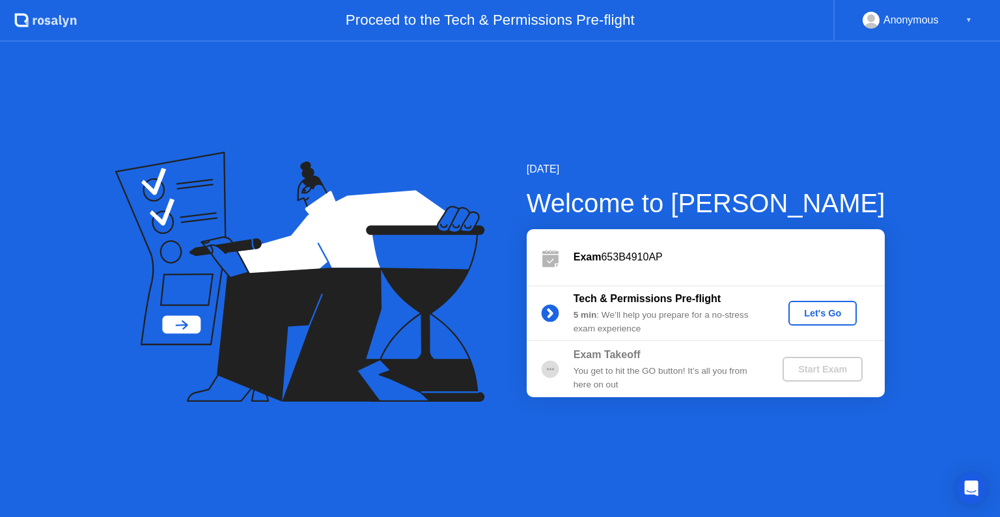
click at [826, 311] on div "Let's Go" at bounding box center [823, 313] width 58 height 10
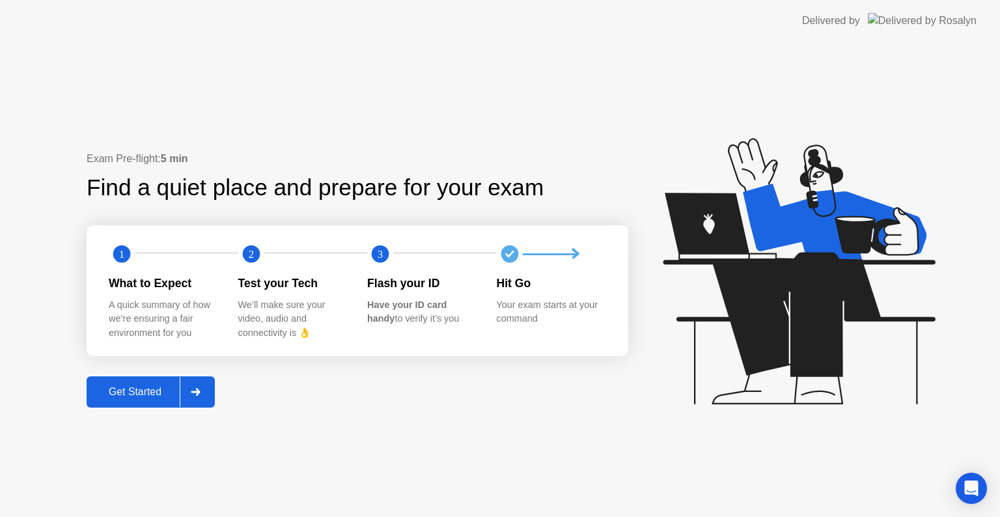
click at [145, 391] on div "Get Started" at bounding box center [135, 392] width 89 height 12
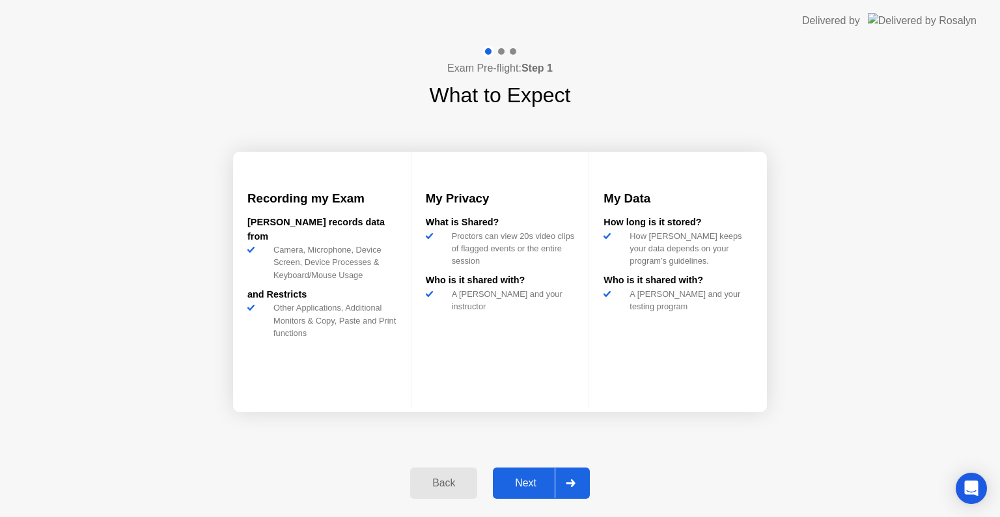
click at [528, 482] on div "Next" at bounding box center [526, 483] width 58 height 12
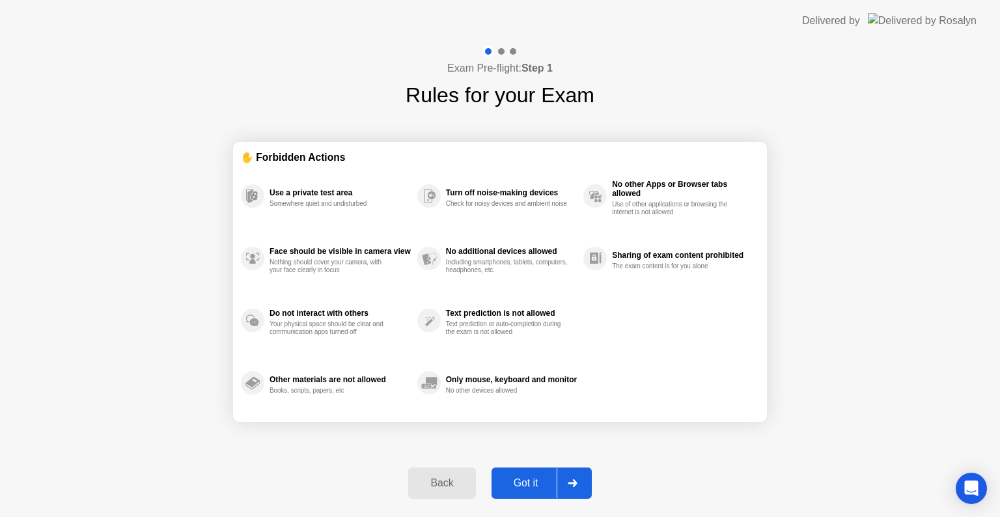
click at [526, 482] on div "Got it" at bounding box center [526, 483] width 61 height 12
select select "**********"
select select "*******"
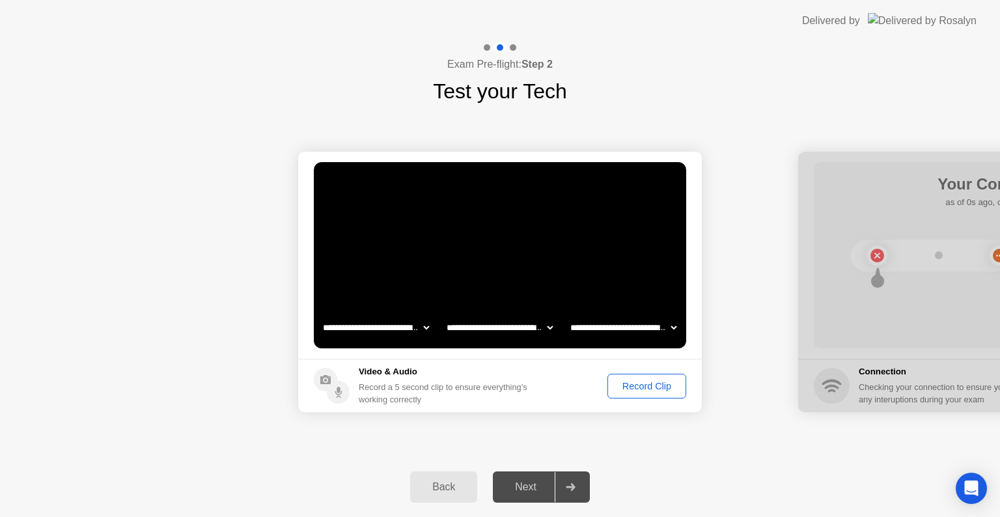
click at [628, 381] on div "Record Clip" at bounding box center [647, 386] width 70 height 10
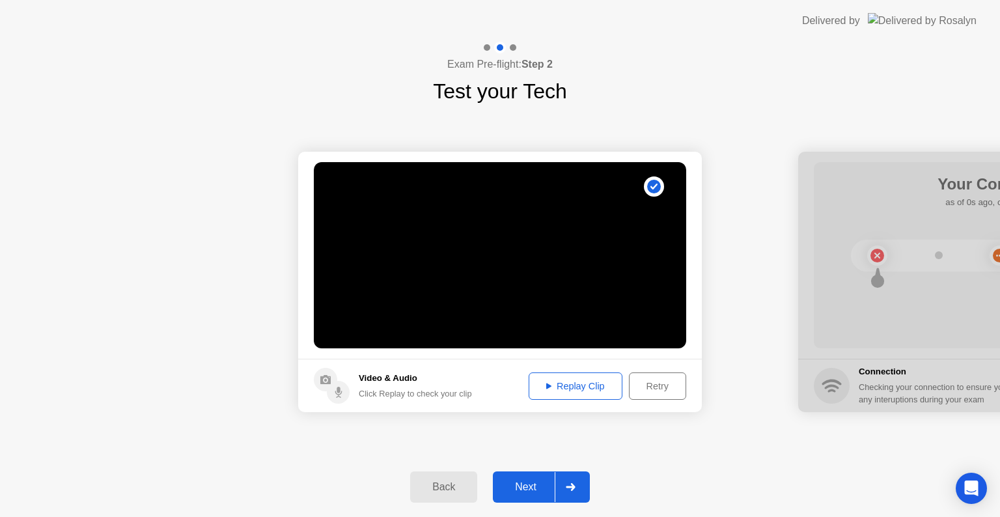
click at [586, 389] on div "Replay Clip" at bounding box center [575, 386] width 85 height 10
click at [541, 477] on button "Next" at bounding box center [541, 486] width 97 height 31
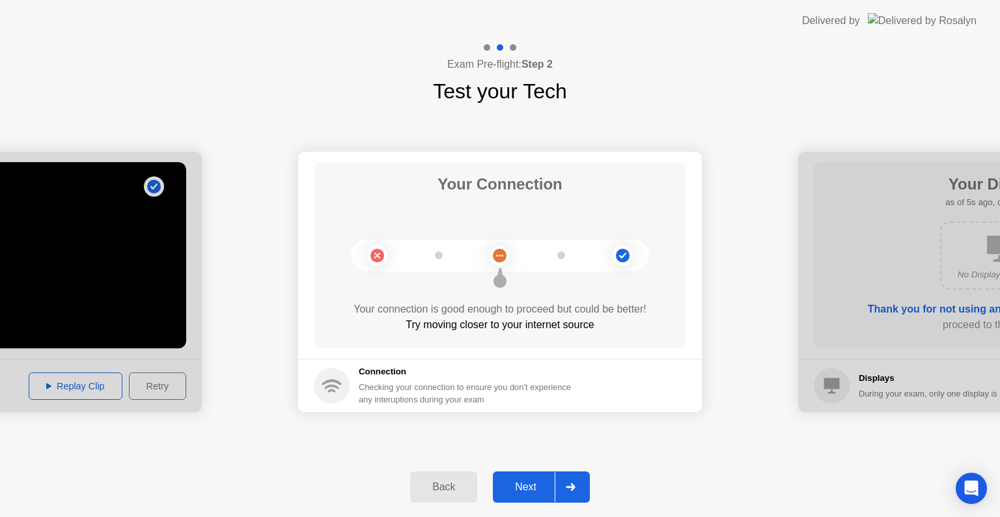
click at [560, 475] on div at bounding box center [570, 487] width 31 height 30
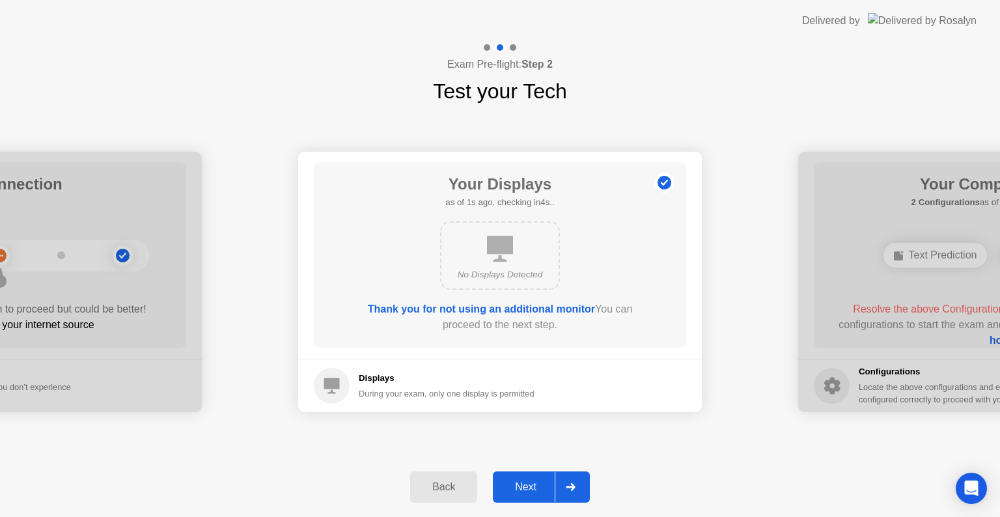
click at [553, 489] on div "Next" at bounding box center [526, 487] width 58 height 12
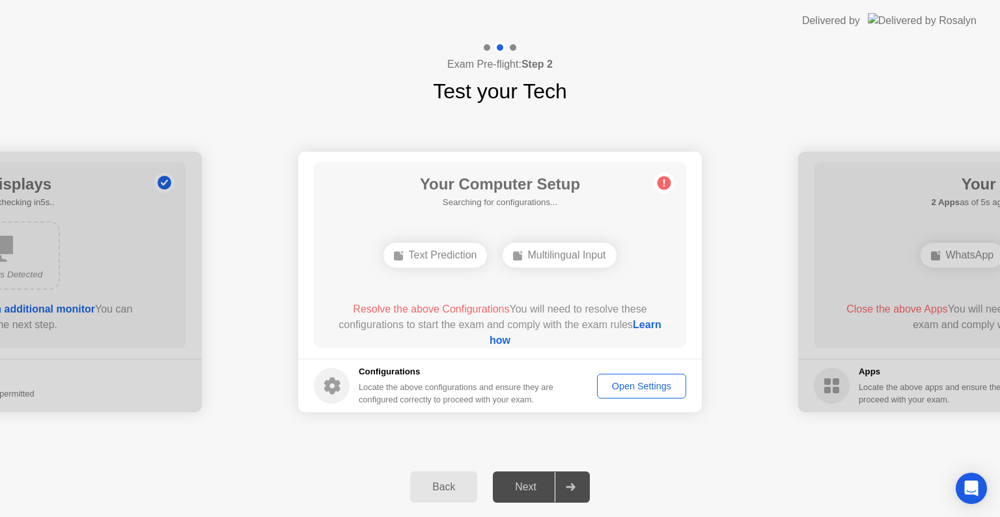
click at [516, 339] on link "Learn how" at bounding box center [576, 332] width 172 height 27
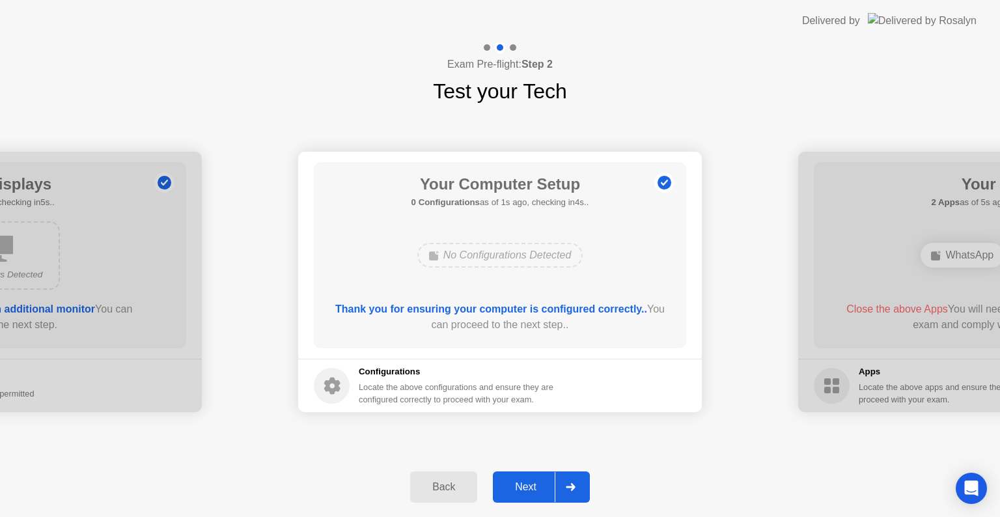
click at [561, 482] on div at bounding box center [570, 487] width 31 height 30
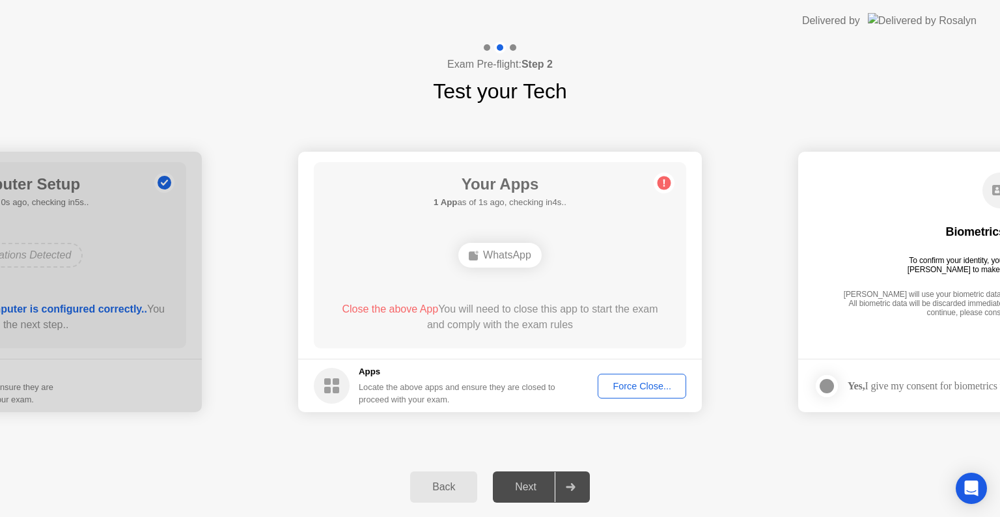
drag, startPoint x: 490, startPoint y: 226, endPoint x: 469, endPoint y: 260, distance: 40.3
click at [490, 226] on div "Your Apps 1 App as of 1s ago, checking in4s.. WhatsApp Close the above App You …" at bounding box center [500, 255] width 372 height 186
click at [826, 64] on div "Exam Pre-flight: Step 2 Test your Tech" at bounding box center [500, 74] width 1000 height 65
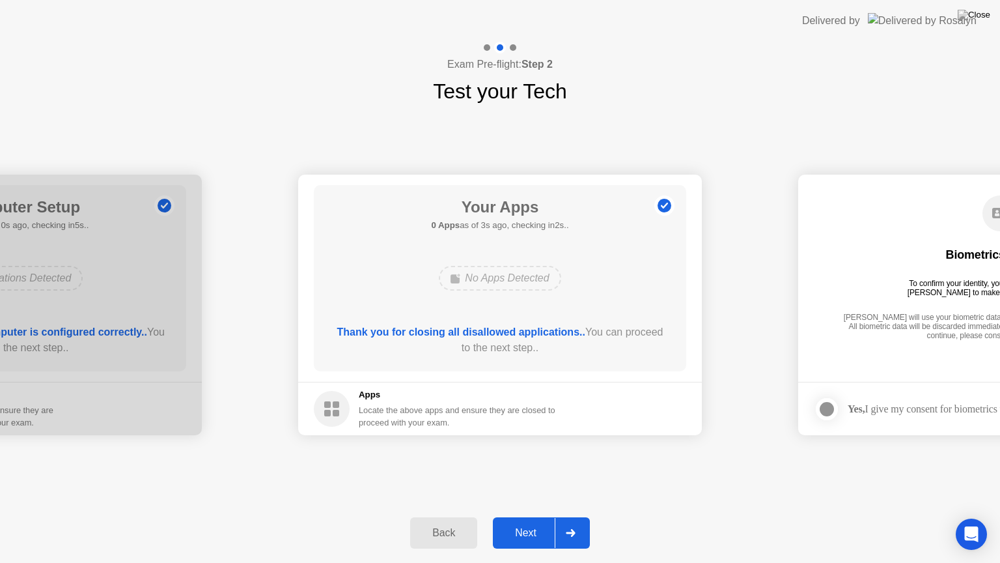
click at [576, 516] on div at bounding box center [570, 533] width 31 height 30
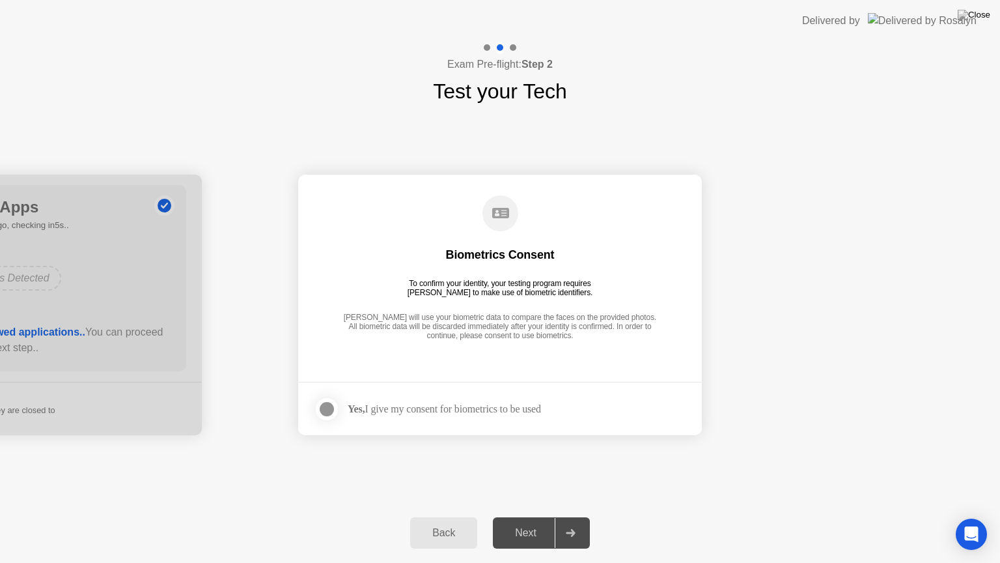
click at [481, 414] on div "Yes, I give my consent for biometrics to be used" at bounding box center [444, 408] width 193 height 12
click at [331, 404] on div at bounding box center [327, 409] width 16 height 16
click at [572, 516] on icon at bounding box center [570, 533] width 9 height 8
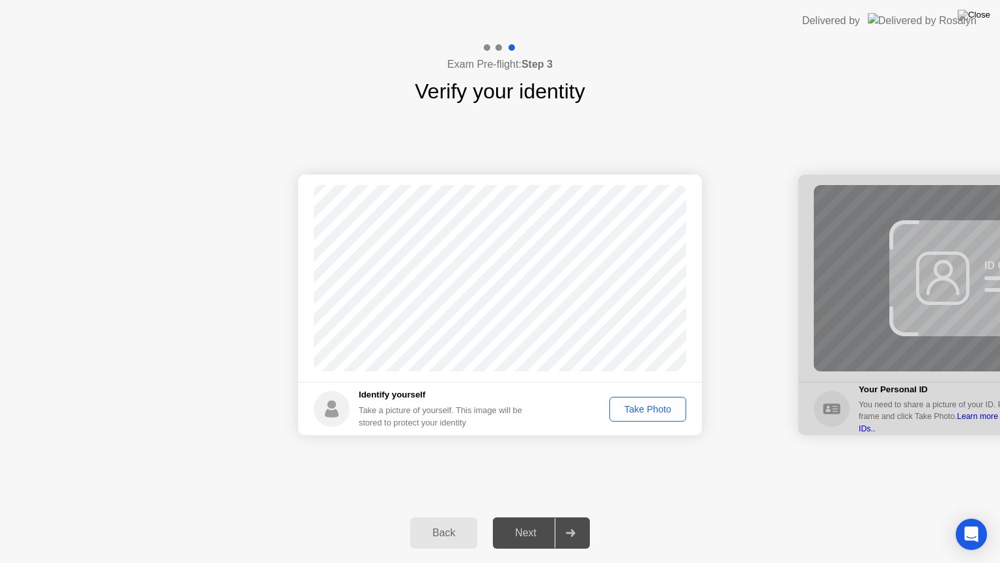
click at [628, 405] on div "Take Photo" at bounding box center [648, 409] width 68 height 10
click at [652, 406] on div "Retake" at bounding box center [656, 409] width 51 height 10
click at [643, 408] on div "Take Photo" at bounding box center [648, 409] width 68 height 10
click at [529, 516] on div "Next" at bounding box center [526, 533] width 58 height 12
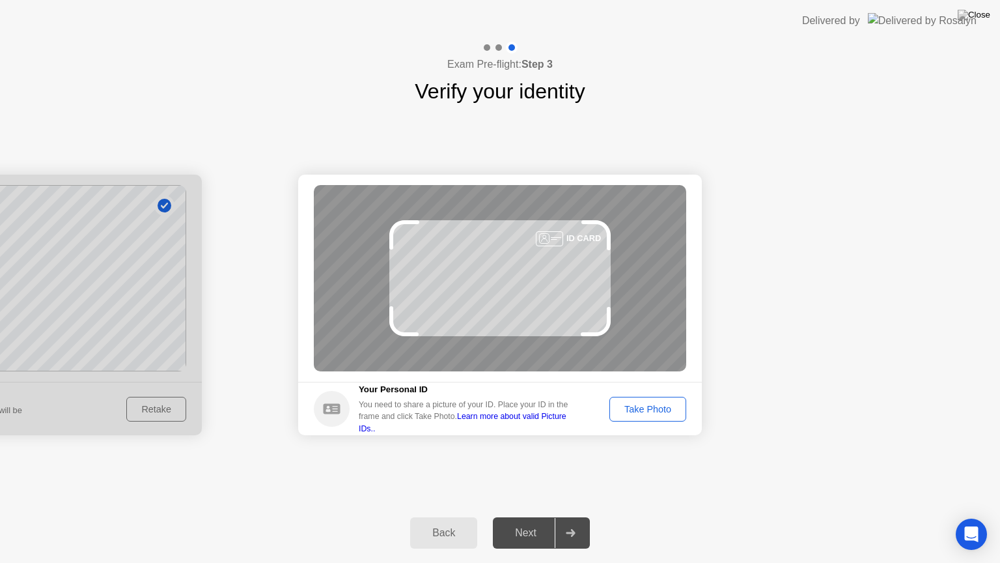
click at [640, 414] on div "Take Photo" at bounding box center [648, 409] width 68 height 10
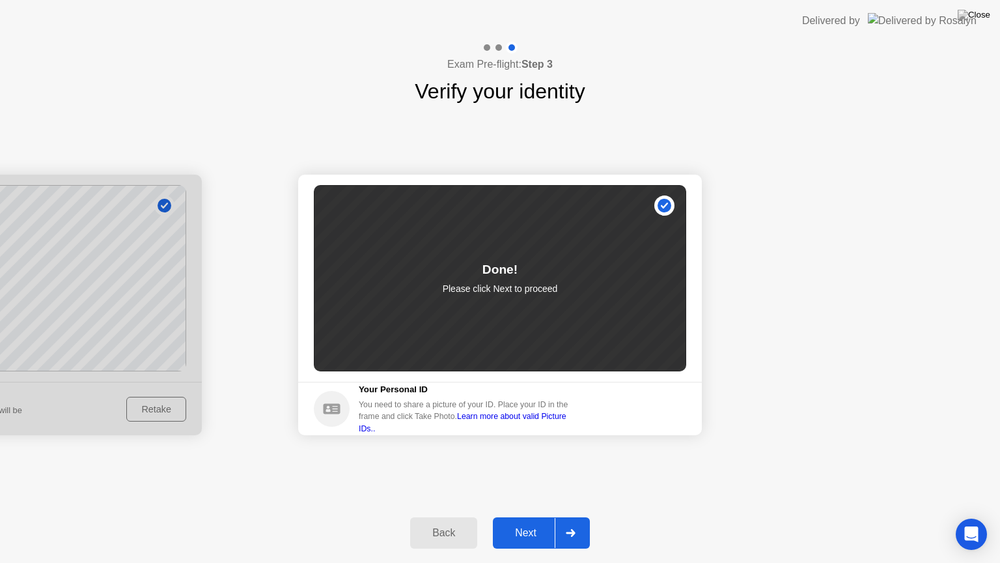
click at [533, 516] on div "Next" at bounding box center [526, 533] width 58 height 12
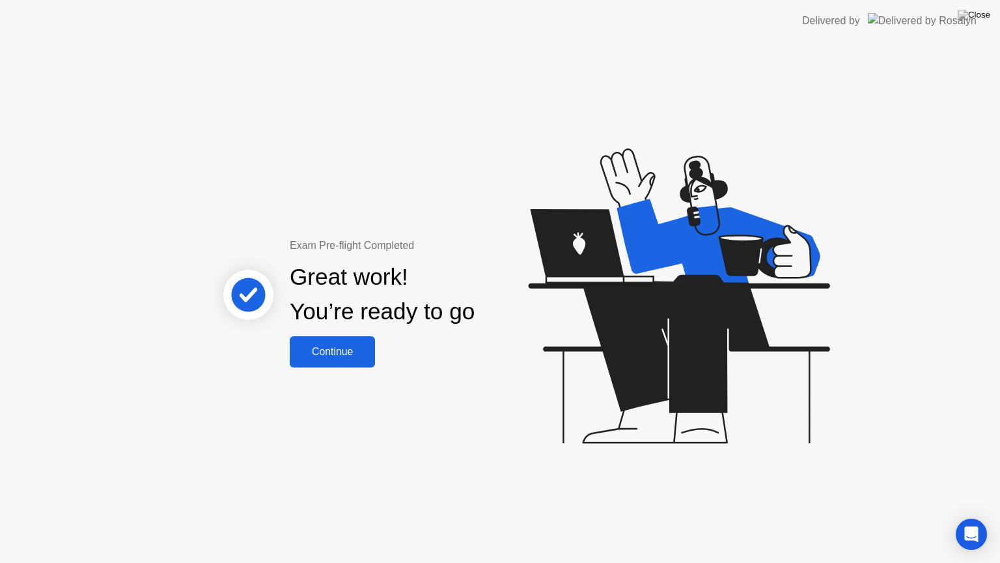
click at [328, 350] on div "Continue" at bounding box center [332, 352] width 77 height 12
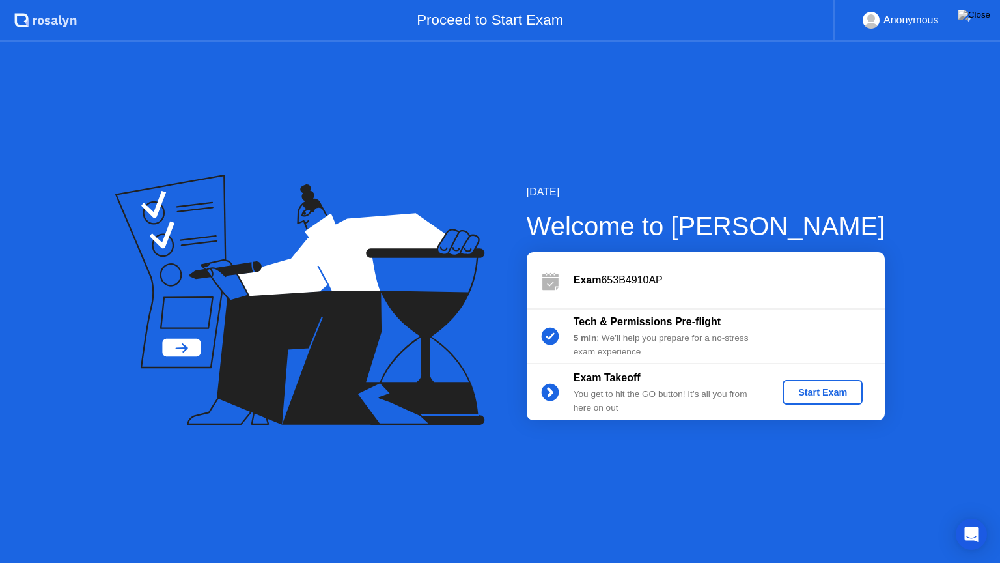
click at [819, 393] on div "Start Exam" at bounding box center [823, 392] width 70 height 10
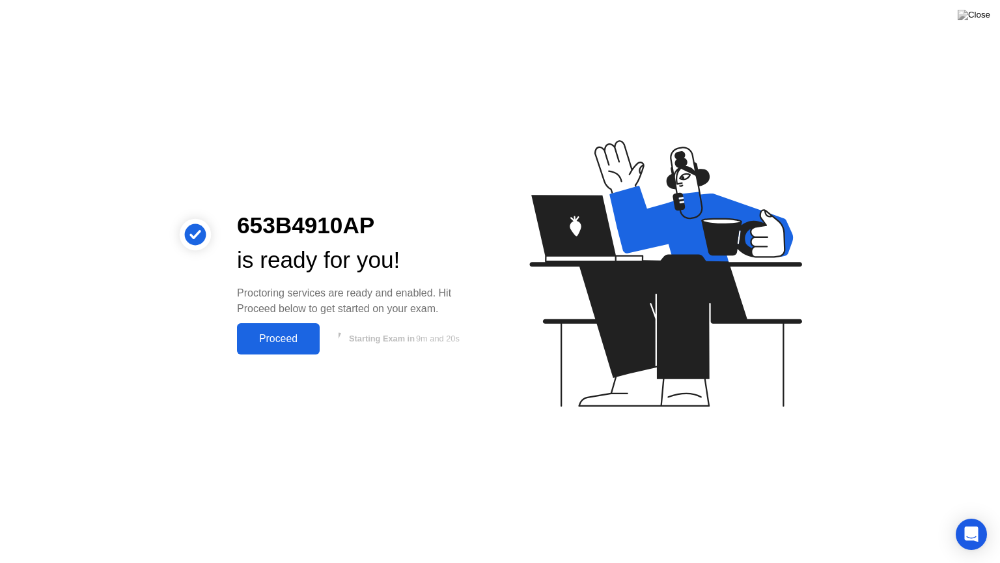
click at [285, 333] on div "Proceed" at bounding box center [278, 339] width 75 height 12
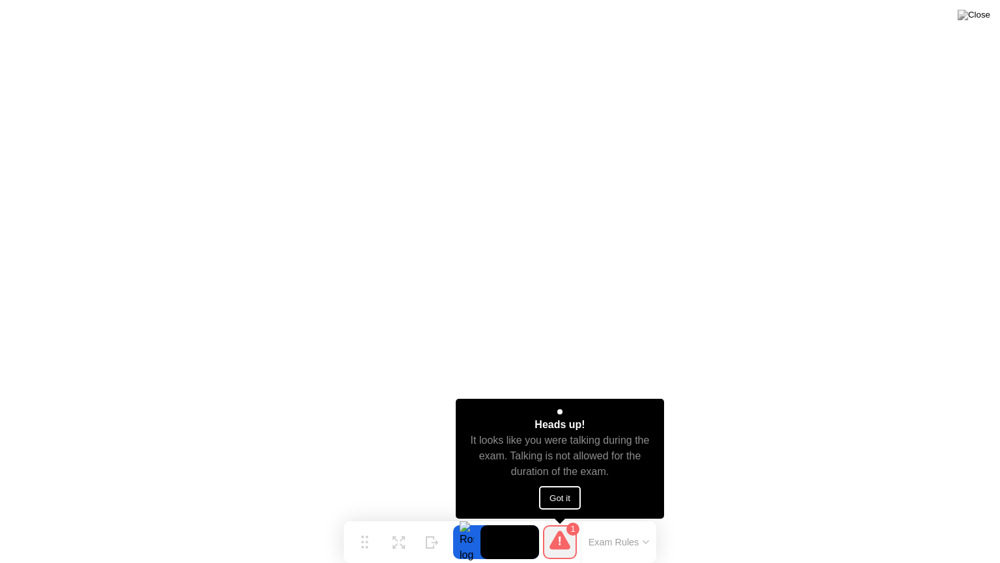
click at [615, 516] on button "Exam Rules" at bounding box center [619, 542] width 69 height 12
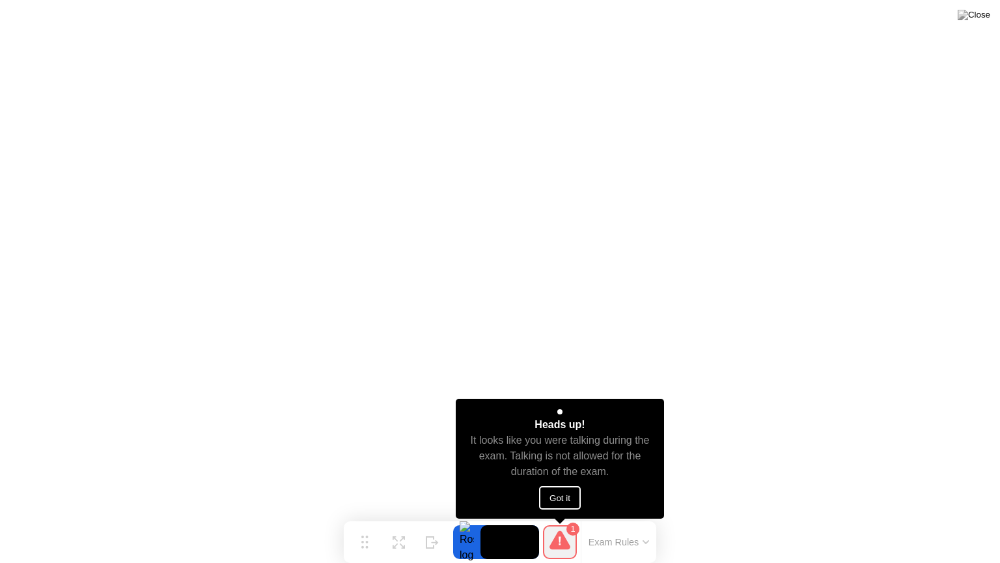
click at [558, 492] on button "Got it" at bounding box center [560, 497] width 42 height 23
